Goal: Task Accomplishment & Management: Complete application form

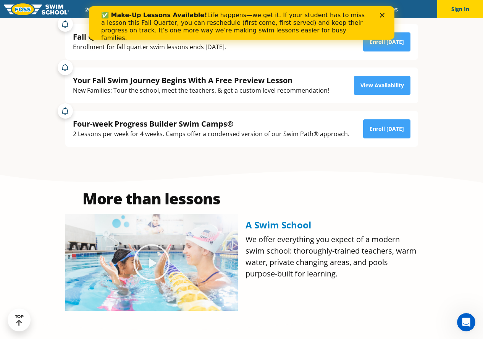
scroll to position [191, 0]
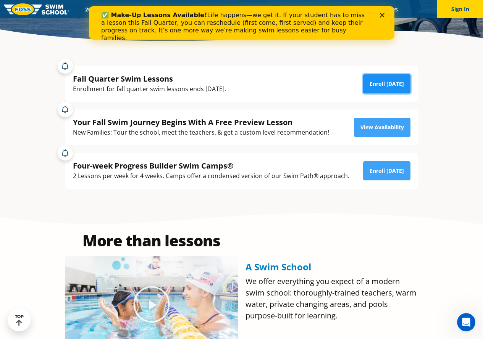
click at [381, 88] on link "Enroll [DATE]" at bounding box center [386, 83] width 47 height 19
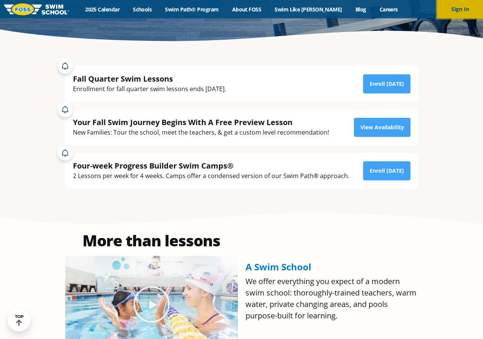
click at [466, 7] on button "Sign In" at bounding box center [460, 9] width 46 height 18
